Goal: Use online tool/utility: Use online tool/utility

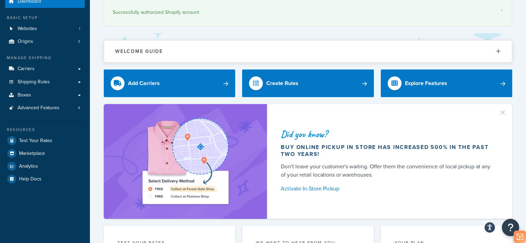
scroll to position [69, 0]
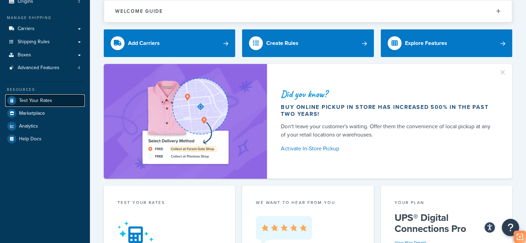
click at [58, 97] on link "Test Your Rates" at bounding box center [45, 100] width 80 height 12
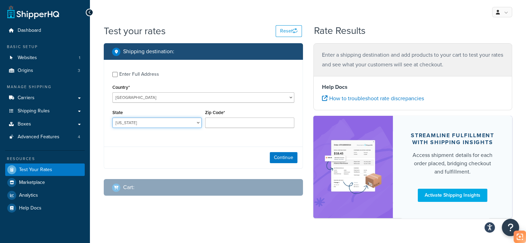
click at [159, 125] on select "[US_STATE] [US_STATE] [US_STATE] [US_STATE] [US_STATE] Armed Forces Americas Ar…" at bounding box center [156, 123] width 89 height 10
select select "CA"
click at [112, 118] on select "[US_STATE] [US_STATE] [US_STATE] [US_STATE] [US_STATE] Armed Forces Americas Ar…" at bounding box center [156, 123] width 89 height 10
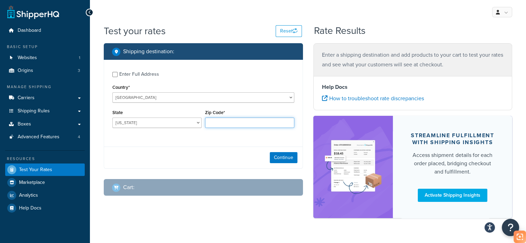
click at [241, 126] on input "Zip Code*" at bounding box center [249, 123] width 89 height 10
type input "90003"
click at [291, 155] on button "Continue" at bounding box center [284, 157] width 28 height 11
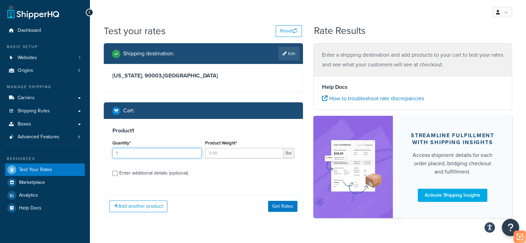
drag, startPoint x: 143, startPoint y: 154, endPoint x: 203, endPoint y: 152, distance: 60.6
click at [145, 153] on input "1" at bounding box center [156, 153] width 89 height 10
type input "1"
click at [233, 153] on input "Product Weight*" at bounding box center [244, 153] width 79 height 10
type input "5.5"
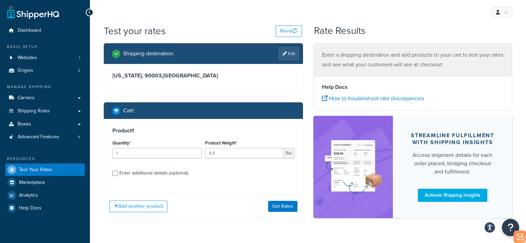
click at [163, 178] on div "Product 1 Quantity* 1 Product Weight* 5.5 lbs Enter additional details (optiona…" at bounding box center [203, 154] width 199 height 71
drag, startPoint x: 163, startPoint y: 178, endPoint x: 167, endPoint y: 175, distance: 5.2
click at [167, 177] on div "Product 1 Quantity* 1 Product Weight* 5.5 lbs Enter additional details (optiona…" at bounding box center [203, 154] width 199 height 71
click at [167, 175] on div "Enter additional details (optional)" at bounding box center [153, 173] width 69 height 10
click at [118, 175] on input "Enter additional details (optional)" at bounding box center [114, 173] width 5 height 5
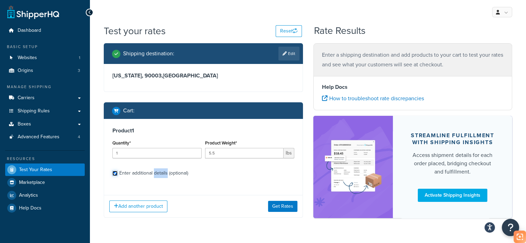
checkbox input "true"
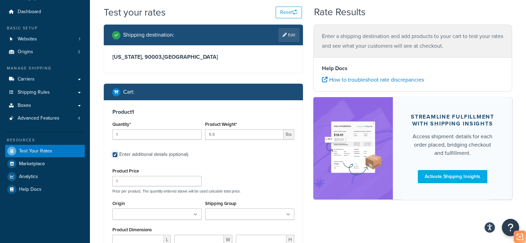
scroll to position [104, 0]
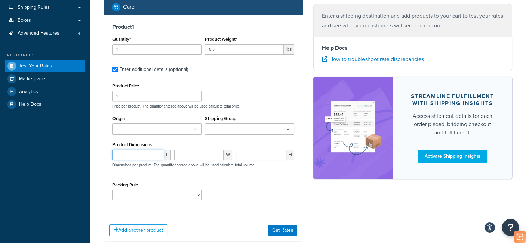
click at [141, 157] on input "number" at bounding box center [138, 155] width 52 height 10
paste input "17.72"
type input "17.72"
click at [205, 160] on input "number" at bounding box center [199, 155] width 50 height 10
paste input "13.78"
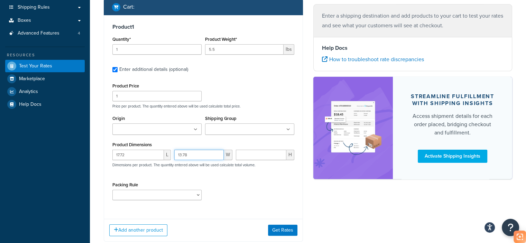
type input "13.78"
click at [268, 157] on input "number" at bounding box center [261, 155] width 51 height 10
paste input "7.09"
type input "7.09"
click at [157, 196] on select "test" at bounding box center [156, 195] width 89 height 10
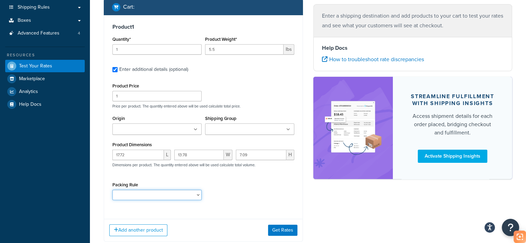
select select "65687"
click at [112, 190] on select "test" at bounding box center [156, 195] width 89 height 10
click at [275, 230] on button "Get Rates" at bounding box center [282, 230] width 29 height 11
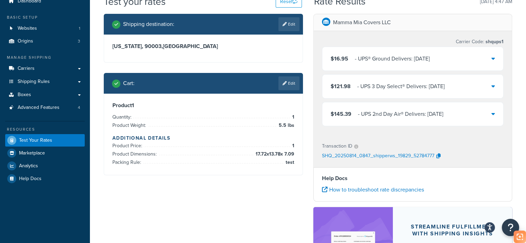
scroll to position [0, 0]
